Goal: Information Seeking & Learning: Learn about a topic

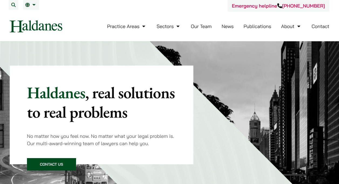
click at [204, 27] on link "Our Team" at bounding box center [201, 26] width 21 height 6
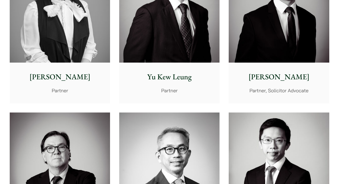
scroll to position [485, 0]
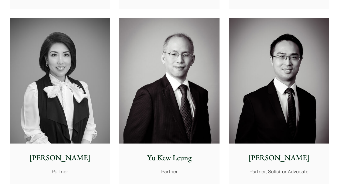
click at [61, 162] on p "[PERSON_NAME]" at bounding box center [60, 157] width 92 height 11
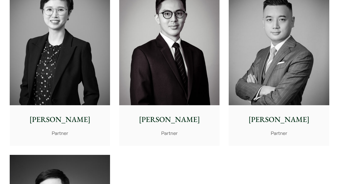
scroll to position [1050, 0]
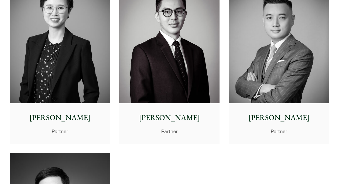
click at [64, 118] on p "Elaine Sum" at bounding box center [60, 117] width 92 height 11
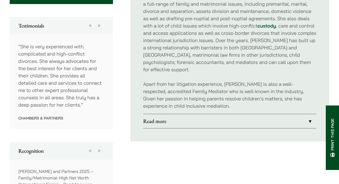
scroll to position [296, 0]
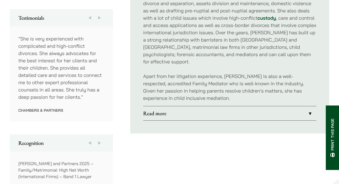
click at [151, 106] on link "Read more" at bounding box center [229, 113] width 173 height 14
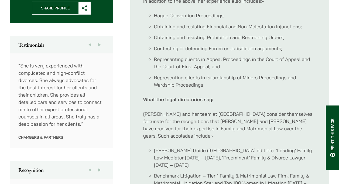
scroll to position [189, 0]
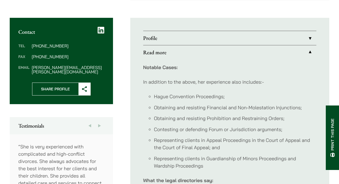
click at [149, 36] on link "Profile" at bounding box center [229, 38] width 173 height 14
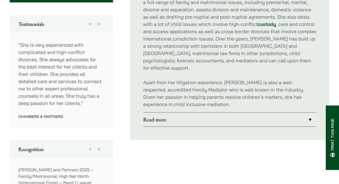
scroll to position [296, 0]
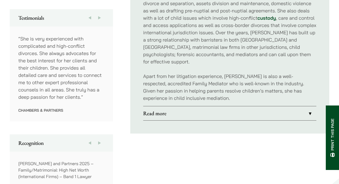
click at [147, 107] on link "Read more" at bounding box center [229, 113] width 173 height 14
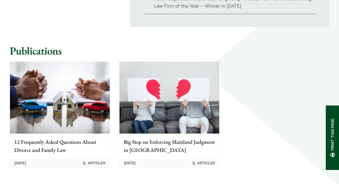
scroll to position [539, 0]
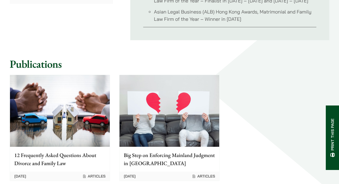
click at [69, 151] on p "12 Frequently Asked Questions About Divorce and Family Law" at bounding box center [59, 159] width 91 height 16
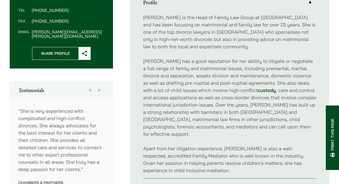
scroll to position [206, 0]
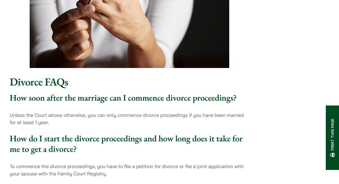
scroll to position [37, 0]
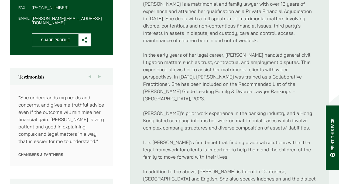
scroll to position [242, 0]
